Goal: Check status

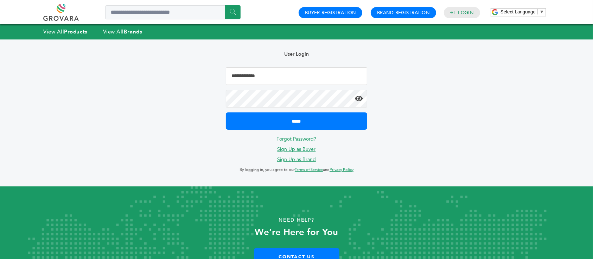
type input "**********"
click at [300, 113] on input "*****" at bounding box center [296, 120] width 141 height 17
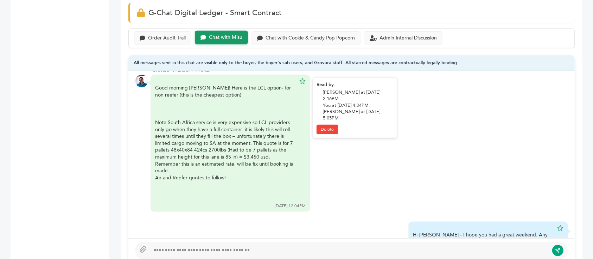
scroll to position [2386, 0]
